Goal: Book appointment/travel/reservation

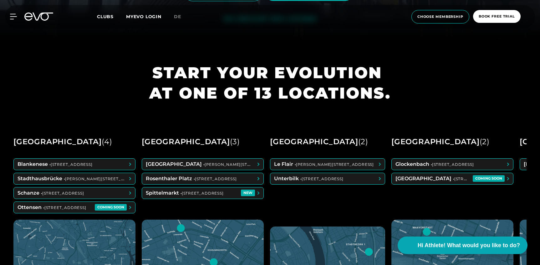
scroll to position [229, 0]
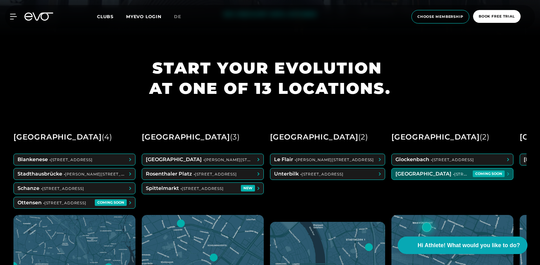
click at [424, 175] on span at bounding box center [452, 173] width 121 height 11
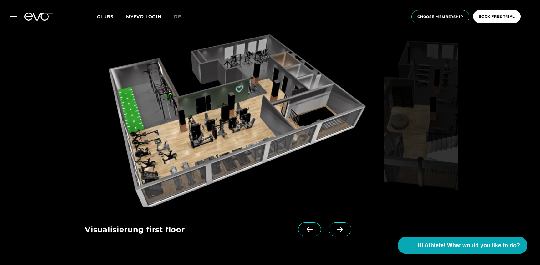
scroll to position [593, 0]
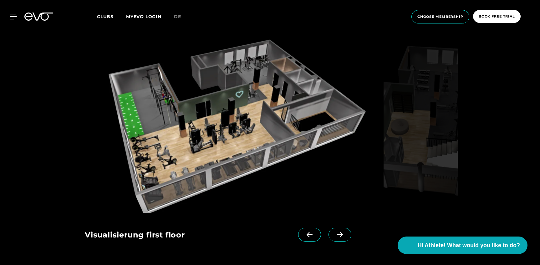
click at [334, 233] on icon at bounding box center [339, 235] width 11 height 6
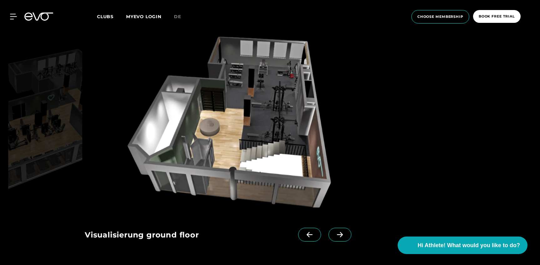
click at [334, 233] on icon at bounding box center [339, 235] width 11 height 6
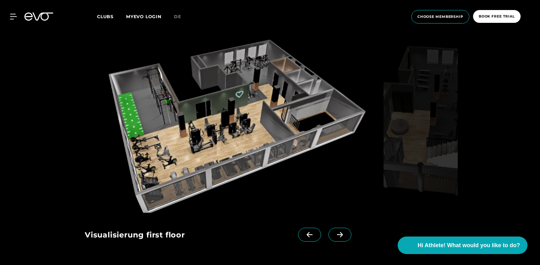
click at [334, 233] on icon at bounding box center [339, 235] width 11 height 6
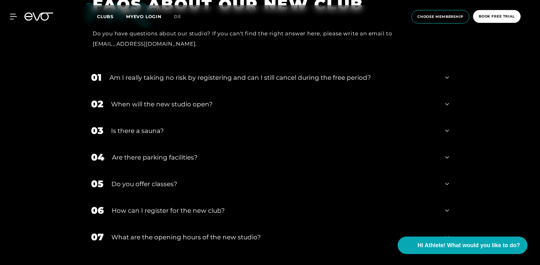
scroll to position [1309, 0]
click at [253, 79] on div "Am I really taking no risk by registering and can I still cancel during the fre…" at bounding box center [273, 76] width 328 height 9
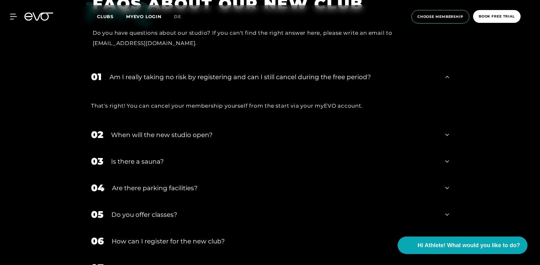
click at [253, 79] on div "Am I really taking no risk by registering and can I still cancel during the fre…" at bounding box center [273, 76] width 328 height 9
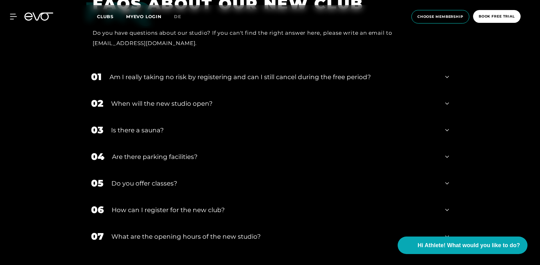
click at [224, 98] on div "02 When will the new studio open?" at bounding box center [270, 103] width 370 height 27
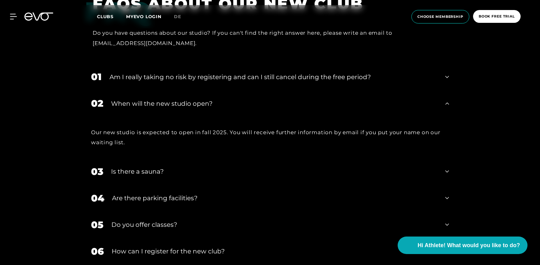
click at [213, 104] on div "When will the new studio open?" at bounding box center [274, 103] width 326 height 9
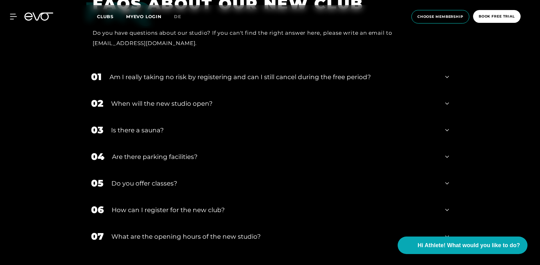
click at [201, 127] on div "Is there a sauna?" at bounding box center [274, 129] width 326 height 9
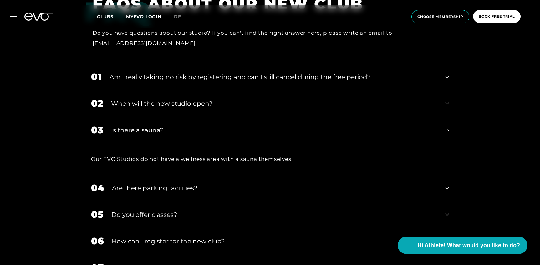
click at [197, 128] on div "Is there a sauna?" at bounding box center [274, 129] width 326 height 9
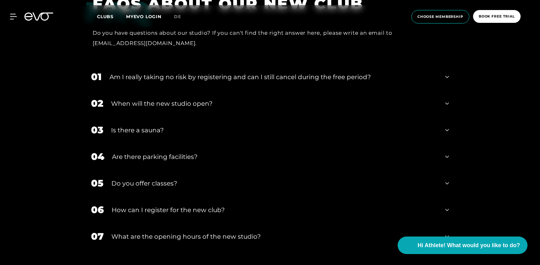
click at [186, 154] on div "Are there parking facilities?" at bounding box center [274, 156] width 325 height 9
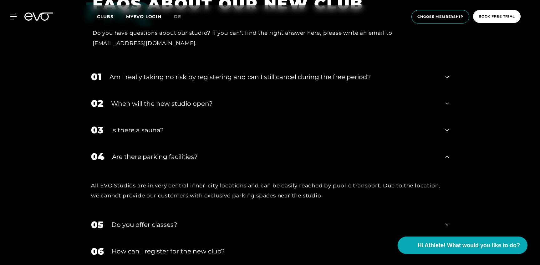
click at [184, 156] on div "Are there parking facilities?" at bounding box center [274, 156] width 325 height 9
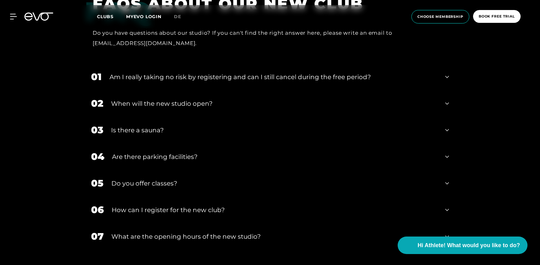
click at [173, 177] on div "05 Do you offer classes?" at bounding box center [270, 183] width 370 height 27
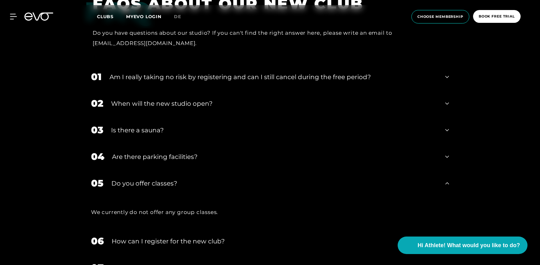
click at [171, 184] on div "Do you offer classes?" at bounding box center [274, 183] width 326 height 9
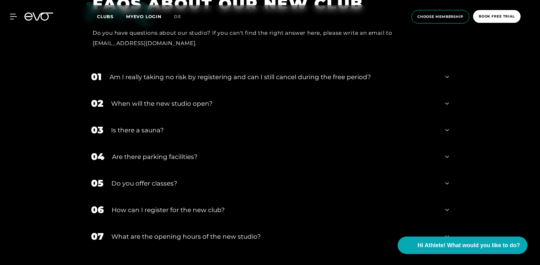
click at [167, 209] on div "How can I register for the new club?" at bounding box center [275, 209] width 326 height 9
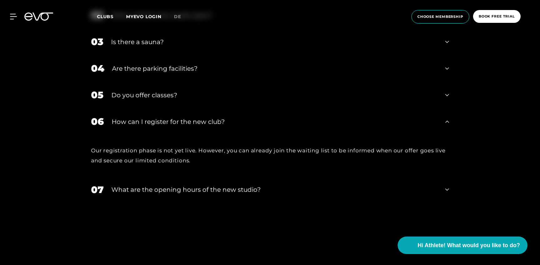
scroll to position [1402, 0]
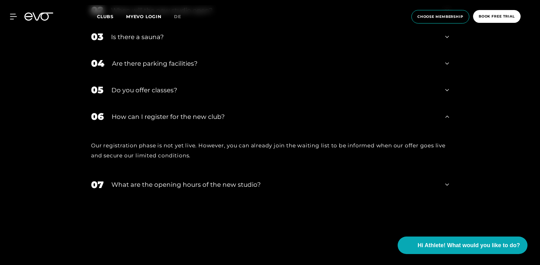
click at [193, 116] on div "How can I register for the new club?" at bounding box center [275, 116] width 326 height 9
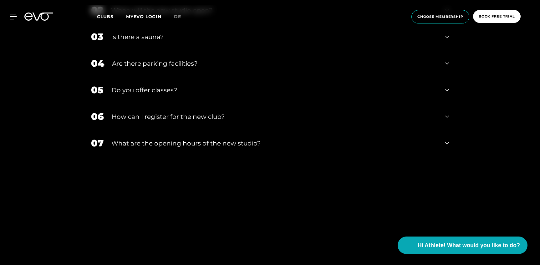
click at [183, 144] on div "What are the opening hours of the new studio?" at bounding box center [274, 143] width 326 height 9
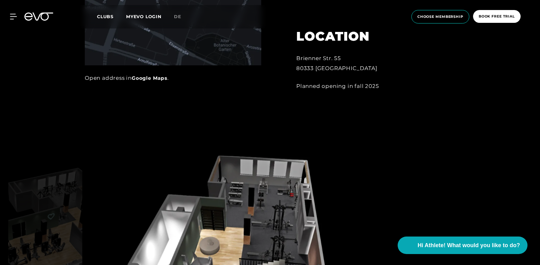
scroll to position [461, 0]
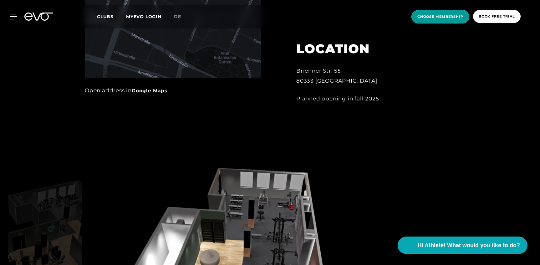
click at [427, 19] on span "choose membership" at bounding box center [440, 16] width 58 height 13
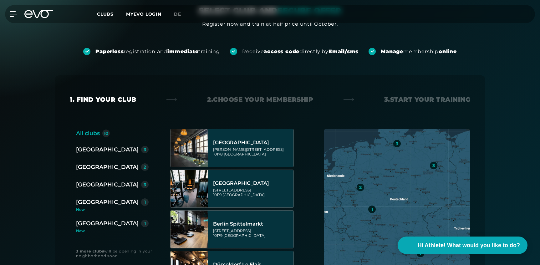
scroll to position [64, 0]
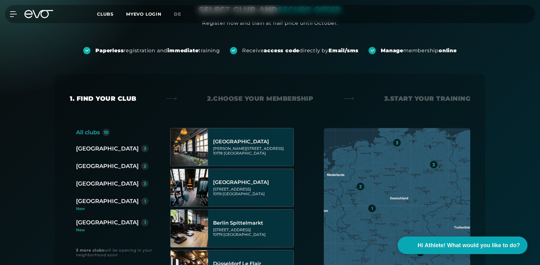
click at [94, 203] on div "[GEOGRAPHIC_DATA]" at bounding box center [107, 201] width 63 height 9
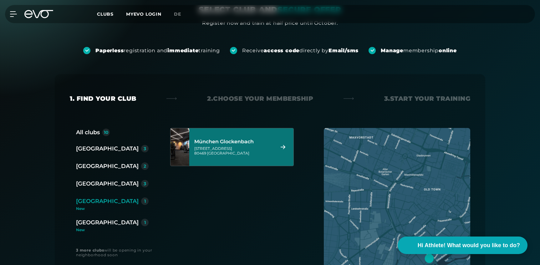
click at [221, 156] on div "München Glockenbach [STREET_ADDRESS]" at bounding box center [233, 147] width 79 height 28
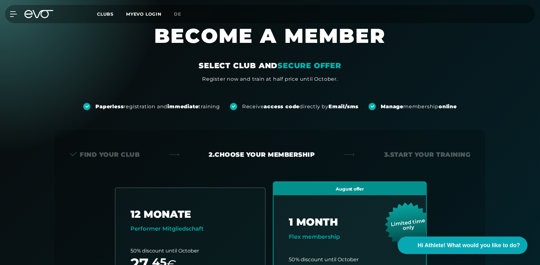
scroll to position [0, 0]
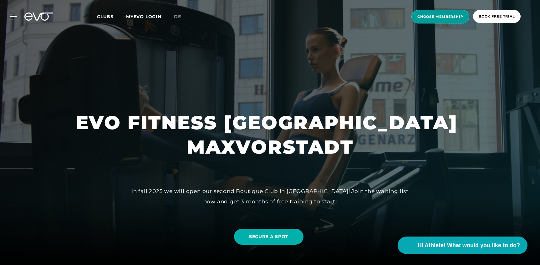
click at [457, 16] on span "choose membership" at bounding box center [440, 16] width 46 height 5
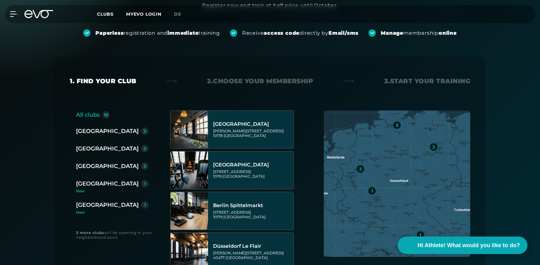
scroll to position [83, 0]
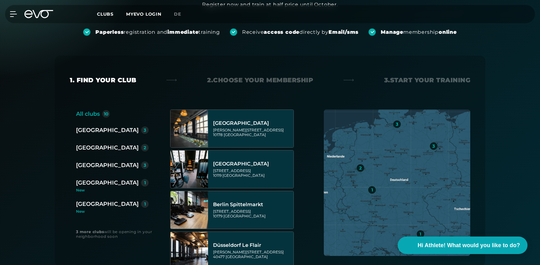
click at [101, 185] on div "[GEOGRAPHIC_DATA]" at bounding box center [107, 182] width 63 height 9
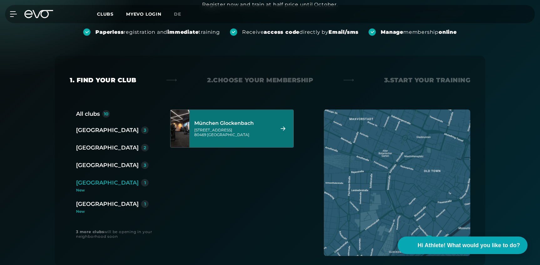
click at [237, 123] on div "München Glockenbach" at bounding box center [233, 123] width 79 height 6
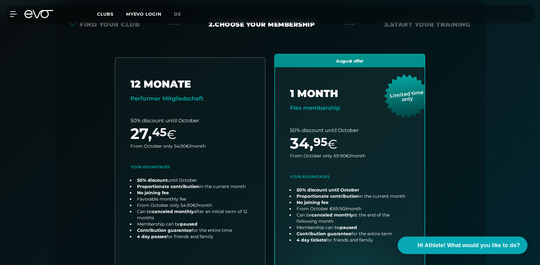
scroll to position [0, 0]
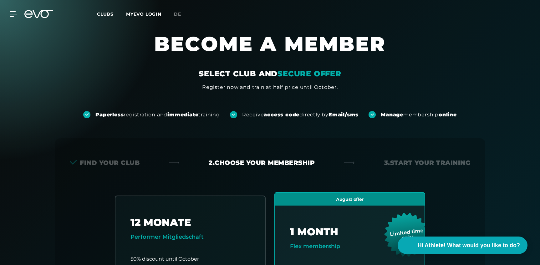
click at [48, 12] on icon at bounding box center [43, 14] width 21 height 8
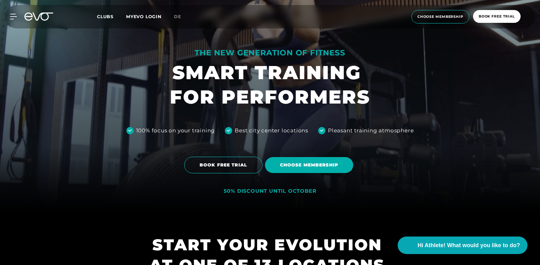
scroll to position [65, 0]
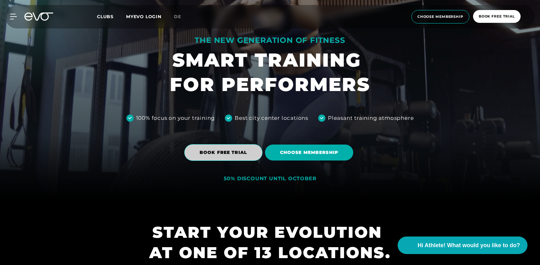
click at [235, 155] on span "BOOK FREE TRIAL" at bounding box center [224, 152] width 48 height 7
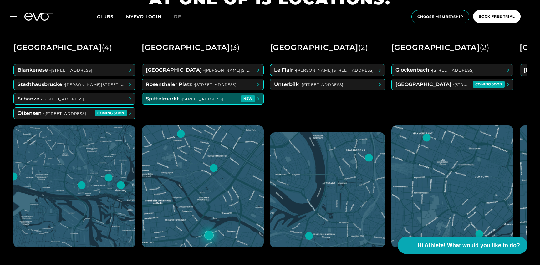
scroll to position [320, 0]
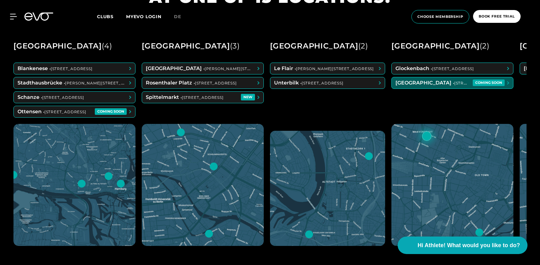
click at [437, 82] on span at bounding box center [452, 82] width 121 height 11
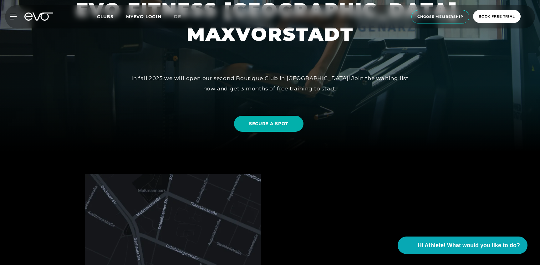
scroll to position [117, 0]
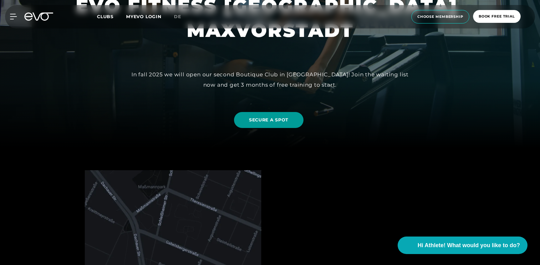
click at [283, 124] on link "SECURE A SPOT" at bounding box center [268, 120] width 69 height 16
